Goal: Task Accomplishment & Management: Manage account settings

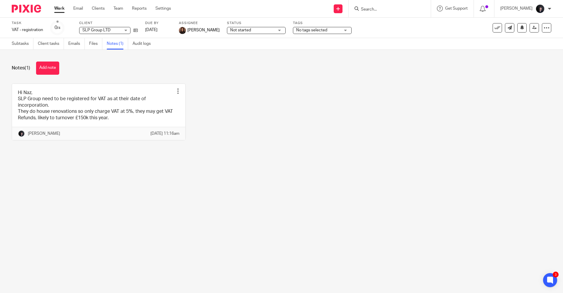
click at [373, 9] on input "Search" at bounding box center [386, 9] width 53 height 5
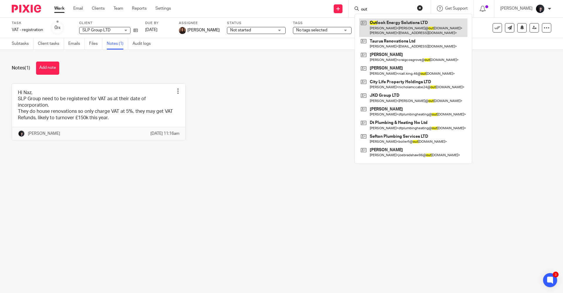
type input "out"
click at [397, 26] on link at bounding box center [413, 27] width 108 height 18
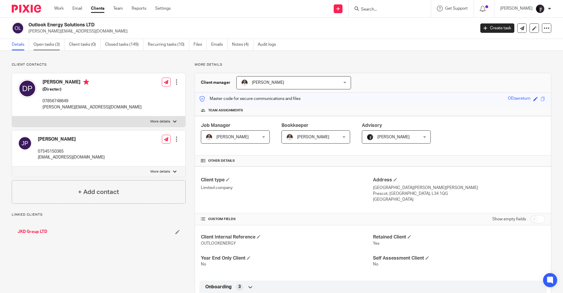
click at [41, 43] on link "Open tasks (3)" at bounding box center [48, 44] width 31 height 11
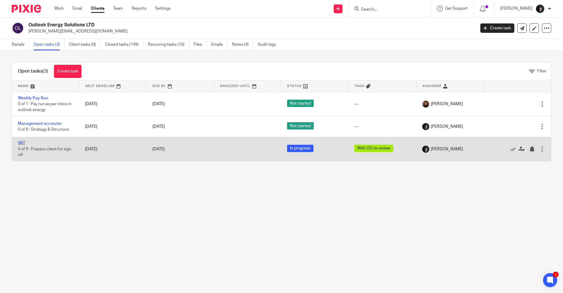
click at [23, 143] on link "VAT" at bounding box center [21, 143] width 7 height 4
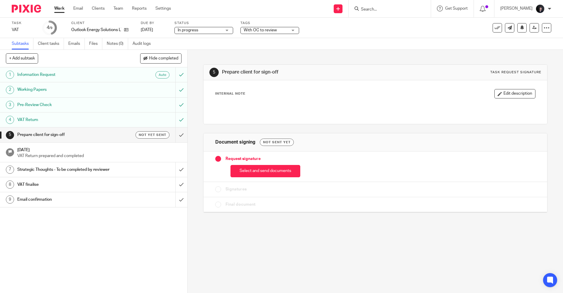
click at [267, 32] on span "With OC to review" at bounding box center [260, 30] width 33 height 4
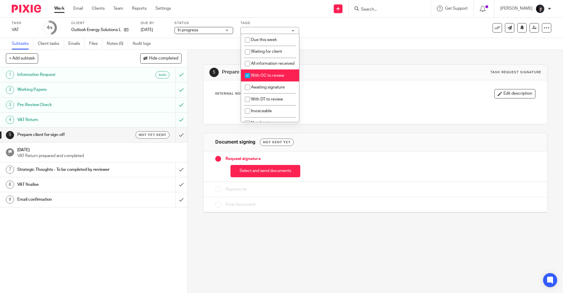
click at [257, 78] on span "With OC to review" at bounding box center [267, 76] width 33 height 4
checkbox input "false"
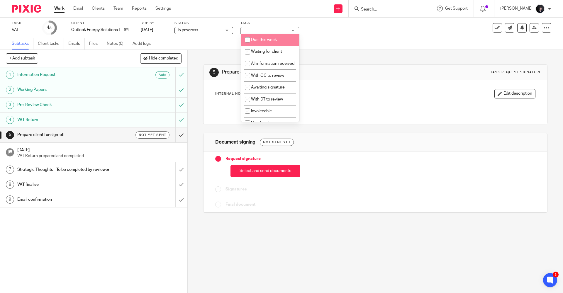
drag, startPoint x: 264, startPoint y: 40, endPoint x: 291, endPoint y: 40, distance: 26.4
click at [264, 40] on span "Due this week" at bounding box center [264, 40] width 26 height 4
checkbox input "true"
click at [532, 28] on icon at bounding box center [534, 28] width 4 height 4
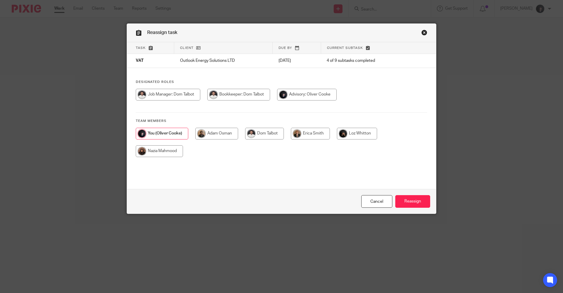
click at [271, 132] on input "radio" at bounding box center [264, 134] width 39 height 12
radio input "true"
click at [410, 201] on input "Reassign" at bounding box center [412, 201] width 35 height 13
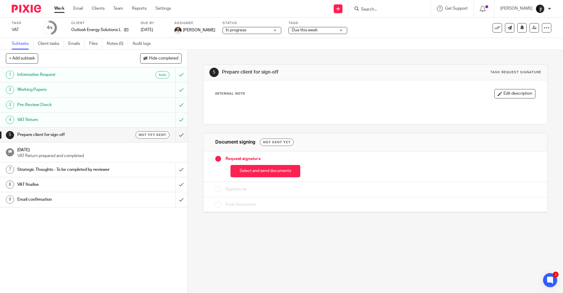
drag, startPoint x: 30, startPoint y: 9, endPoint x: 71, endPoint y: 16, distance: 42.2
click at [30, 9] on img at bounding box center [26, 9] width 29 height 8
